Goal: Find specific page/section: Find specific page/section

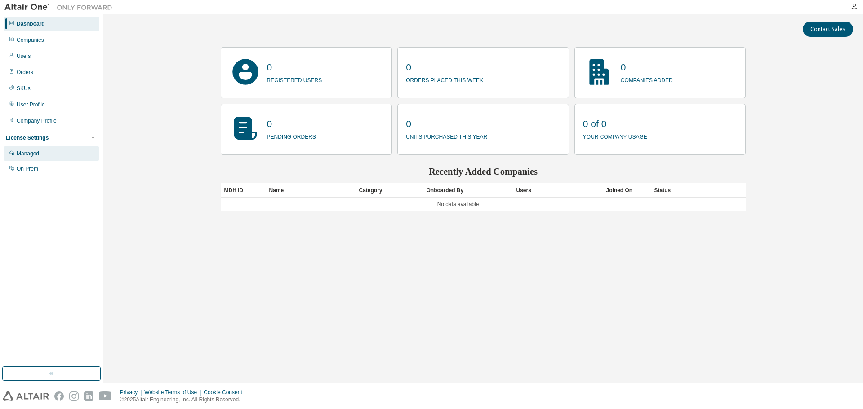
click at [52, 154] on div "Managed" at bounding box center [52, 153] width 96 height 14
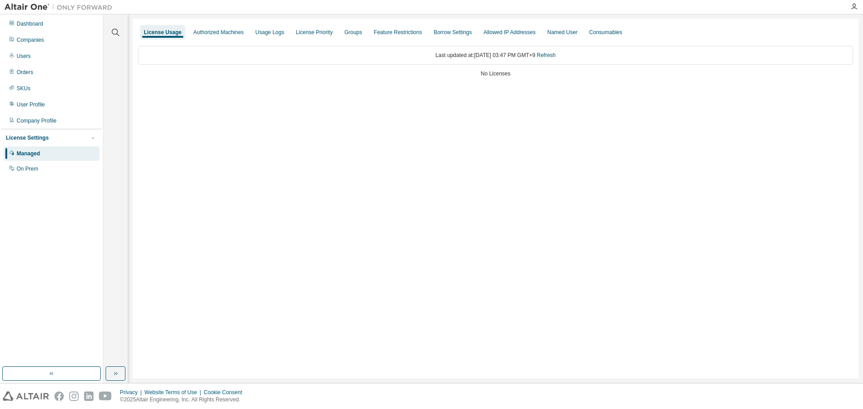
click at [247, 96] on div "License Usage Authorized Machines Usage Logs License Priority Groups Feature Re…" at bounding box center [496, 199] width 726 height 360
click at [28, 4] on img at bounding box center [60, 7] width 112 height 9
click at [37, 7] on img at bounding box center [60, 7] width 112 height 9
click at [46, 152] on div "Managed" at bounding box center [52, 153] width 96 height 14
